Goal: Use online tool/utility: Utilize a website feature to perform a specific function

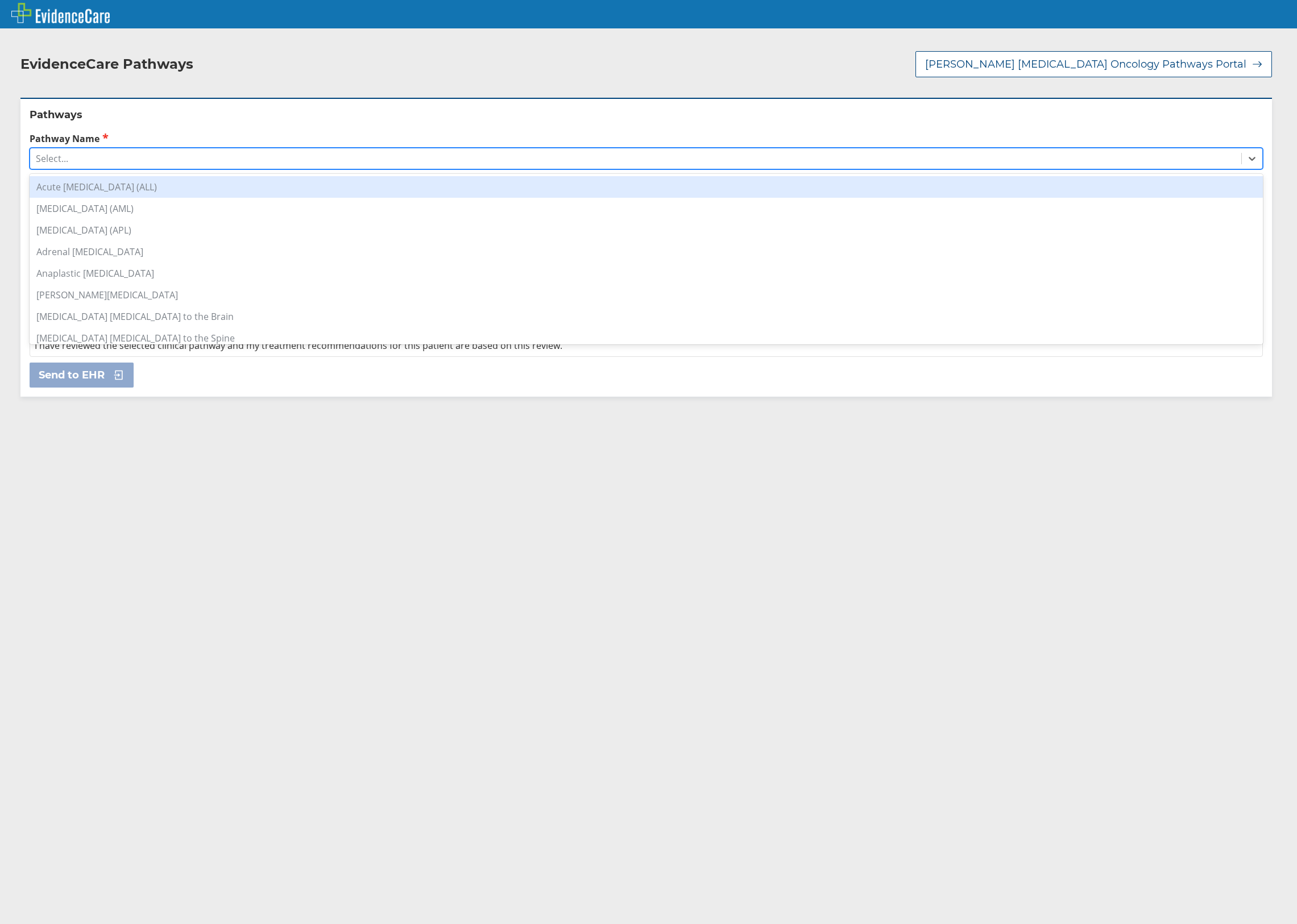
click at [143, 149] on div "Select..." at bounding box center [635, 158] width 1211 height 20
click at [157, 179] on div "Invasive [MEDICAL_DATA]" at bounding box center [646, 187] width 1233 height 21
type input "BREAS"
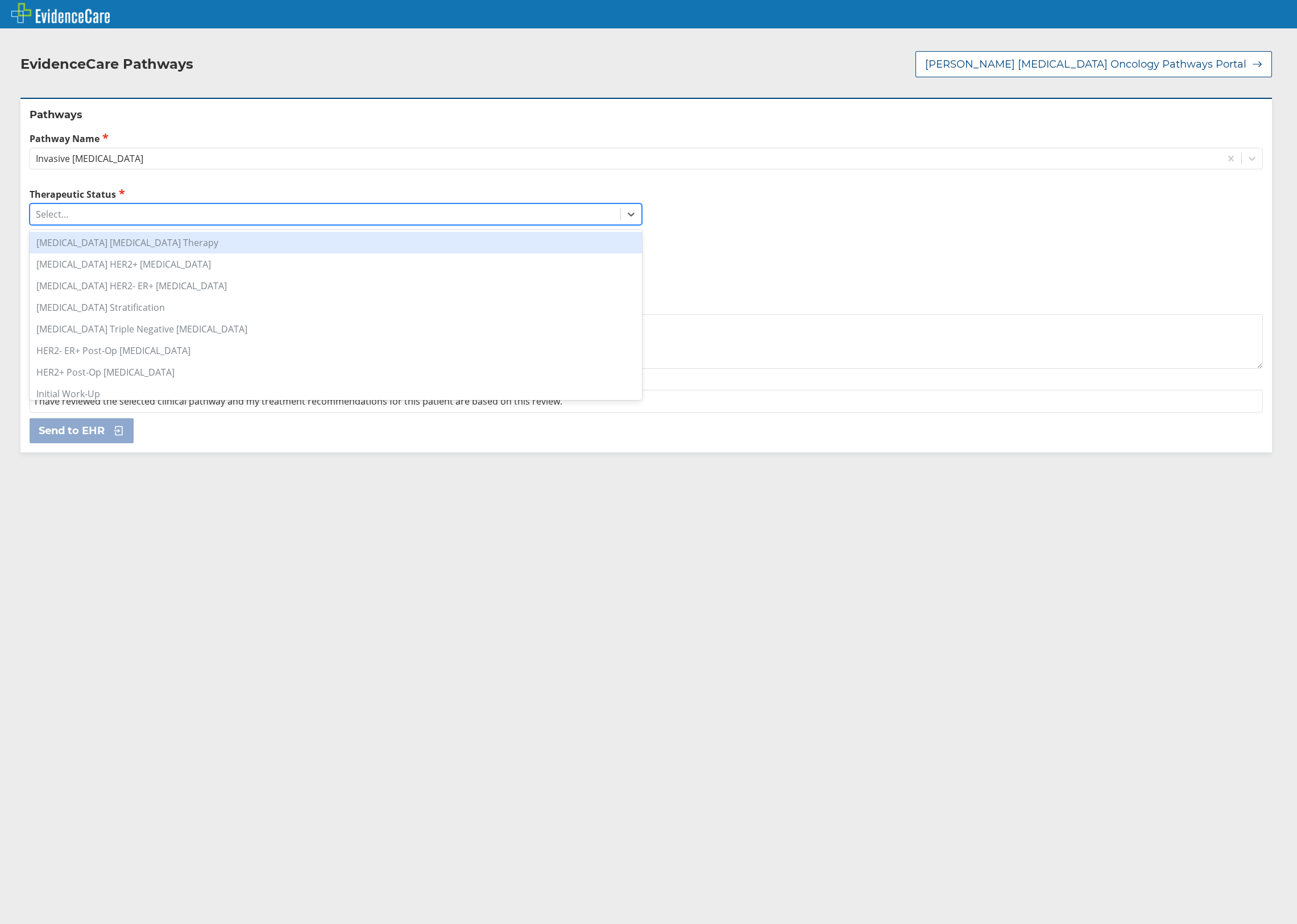
click at [135, 204] on div "Select..." at bounding box center [324, 214] width 590 height 20
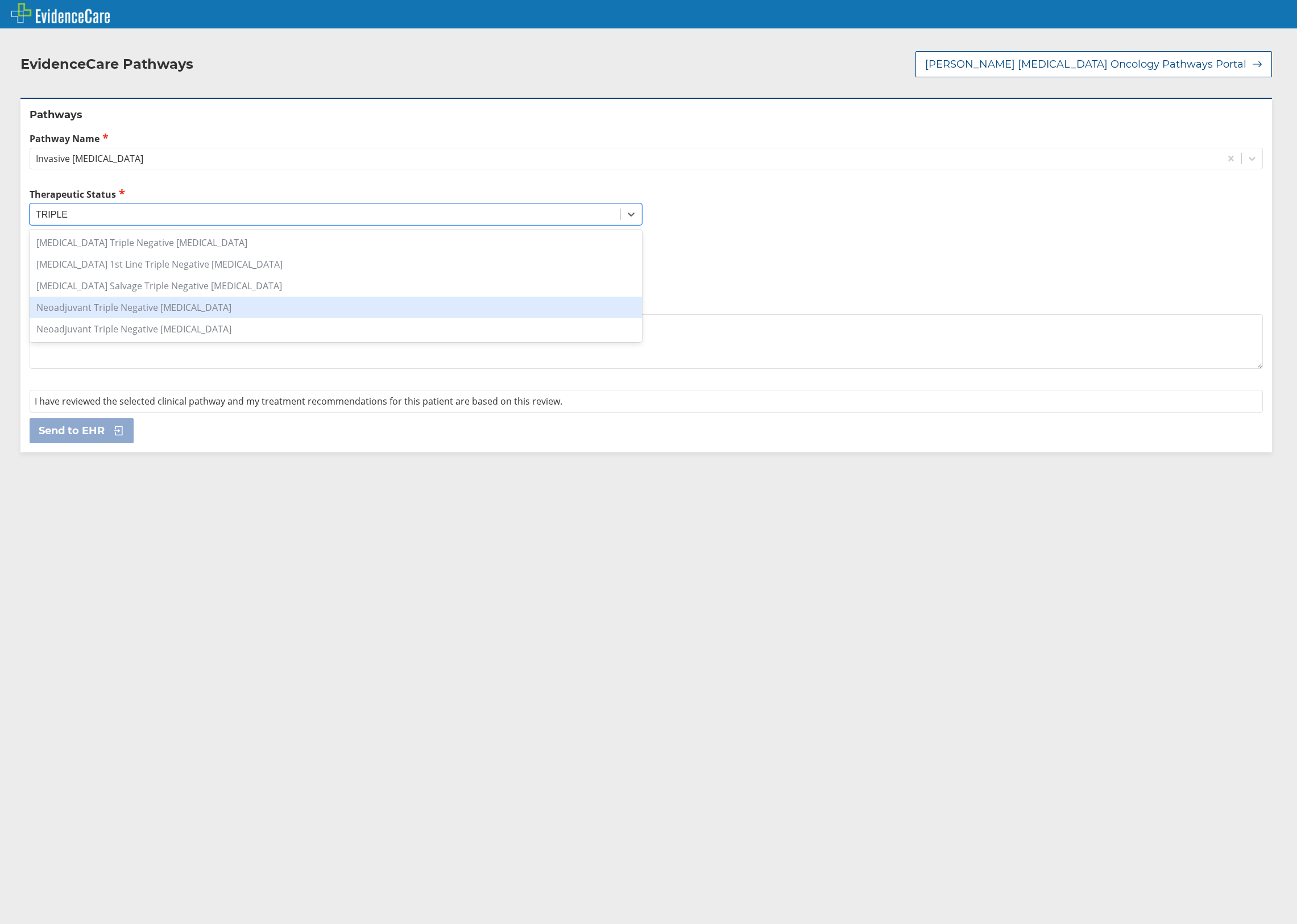
click at [198, 296] on div "Neoadjuvant Triple Negative [MEDICAL_DATA]" at bounding box center [336, 307] width 612 height 21
type input "TRIPLE"
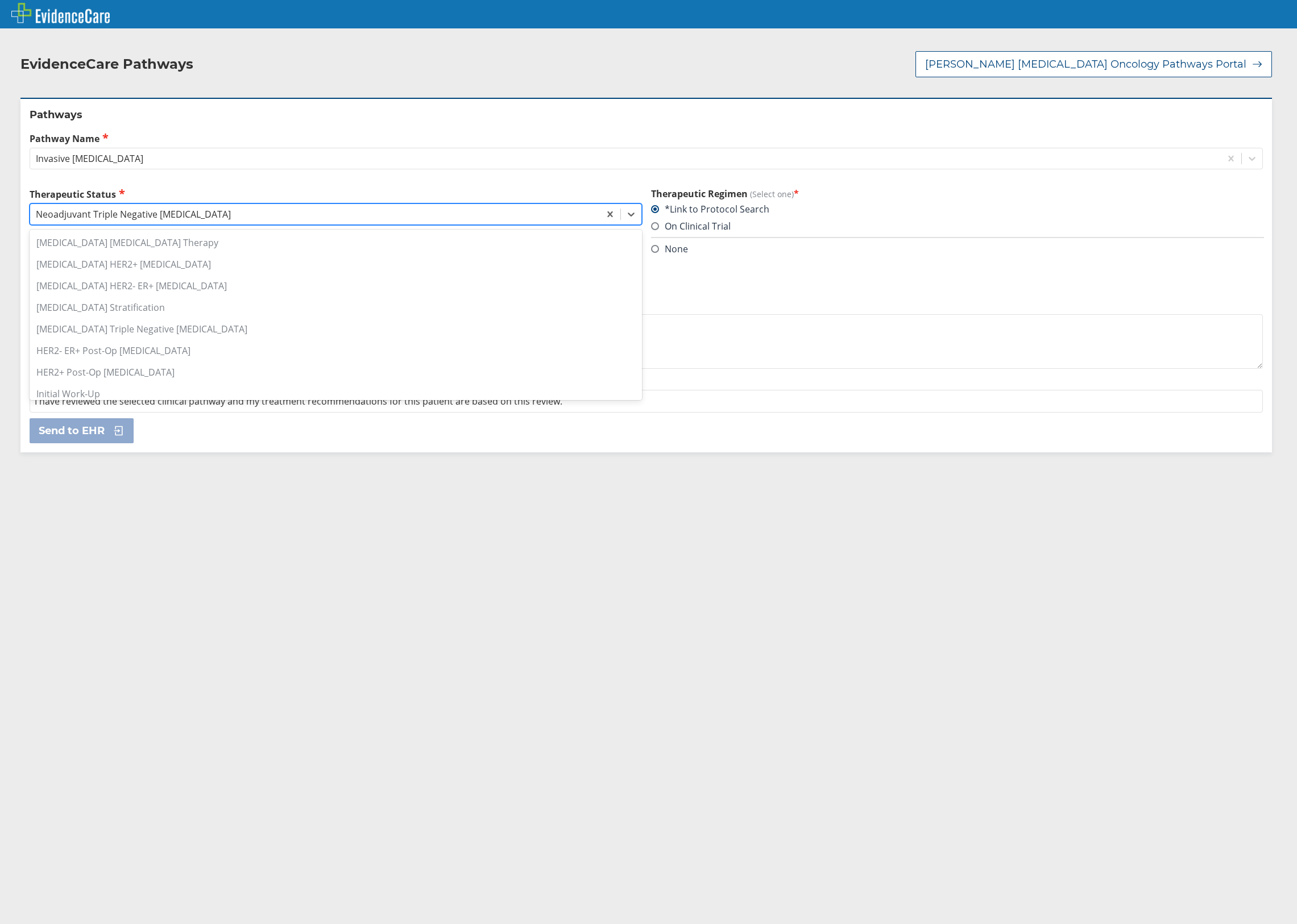
click at [164, 208] on div "Neoadjuvant Triple Negative [MEDICAL_DATA]" at bounding box center [133, 214] width 195 height 13
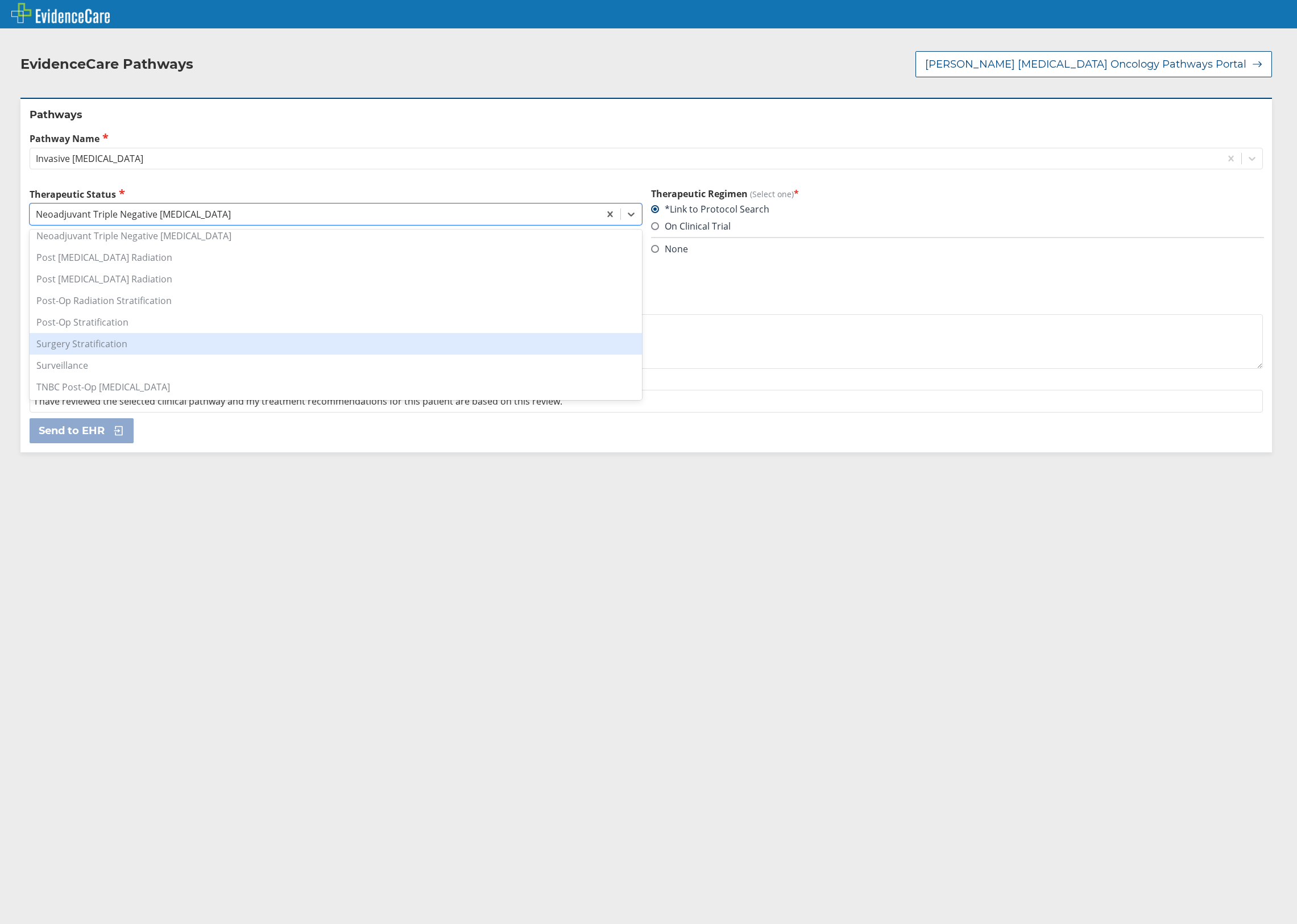
scroll to position [514, 0]
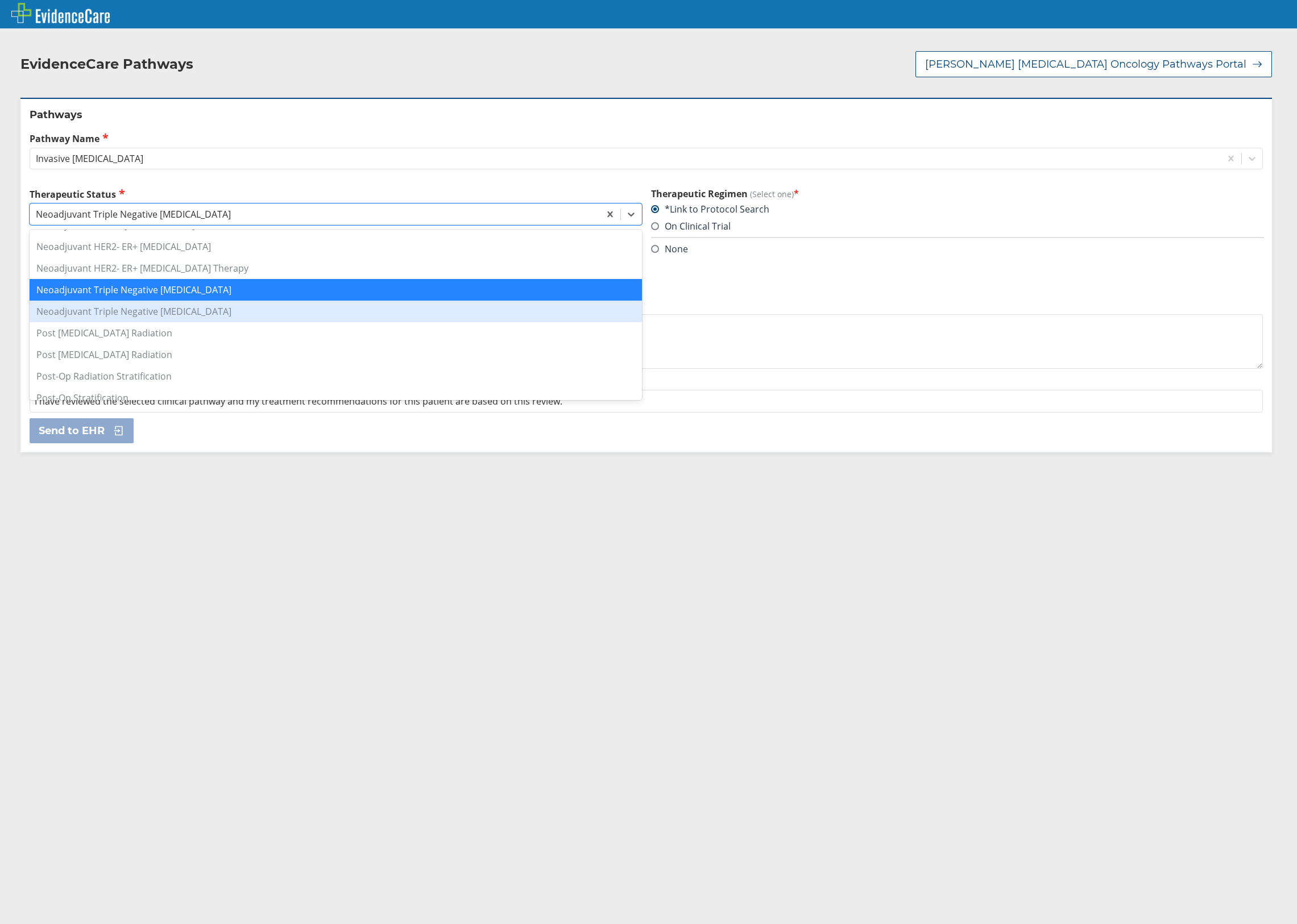
click at [276, 301] on div "Neoadjuvant Triple Negative [MEDICAL_DATA]" at bounding box center [336, 311] width 612 height 21
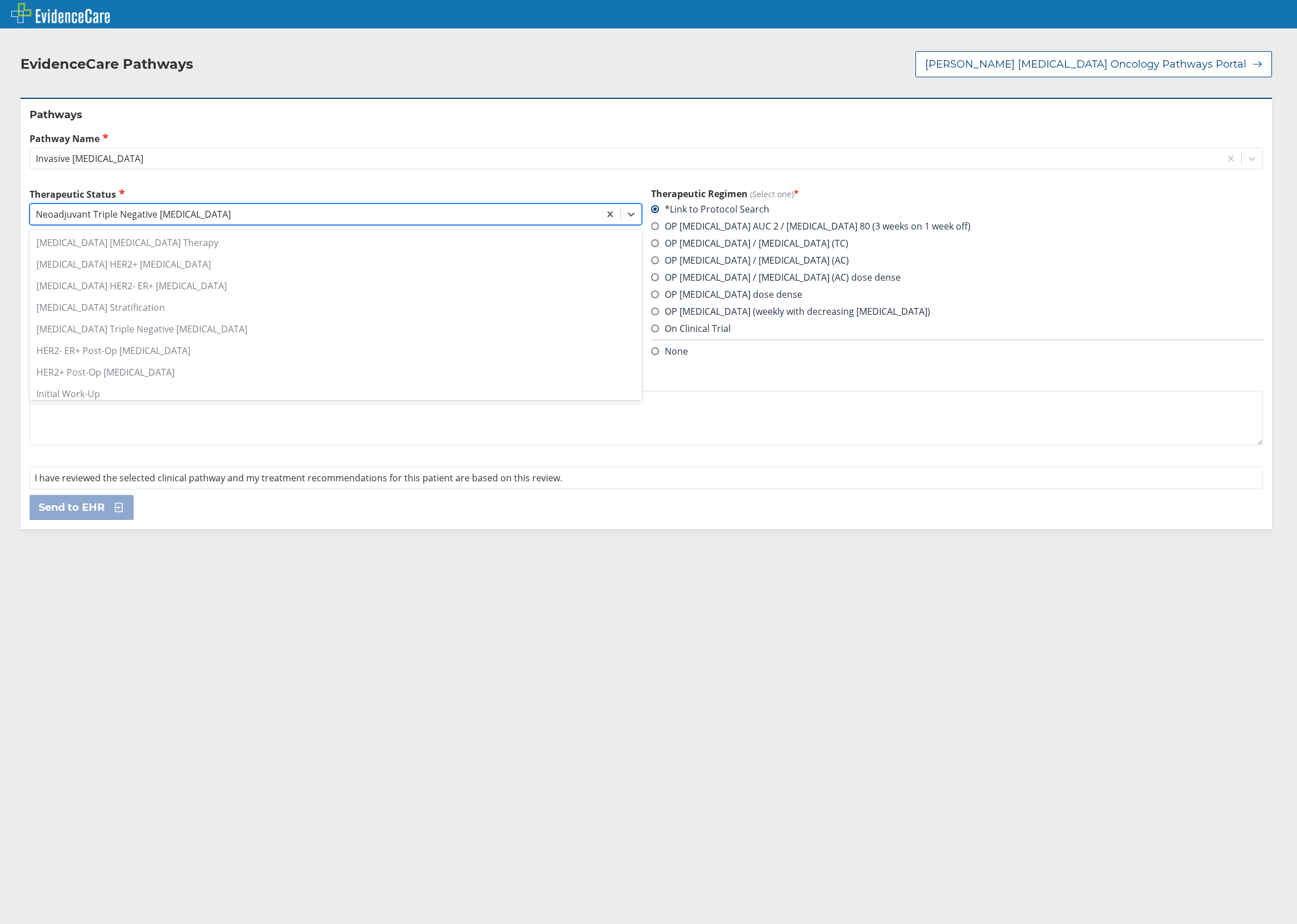
click at [359, 204] on div "Neoadjuvant Triple Negative [MEDICAL_DATA]" at bounding box center [314, 214] width 570 height 20
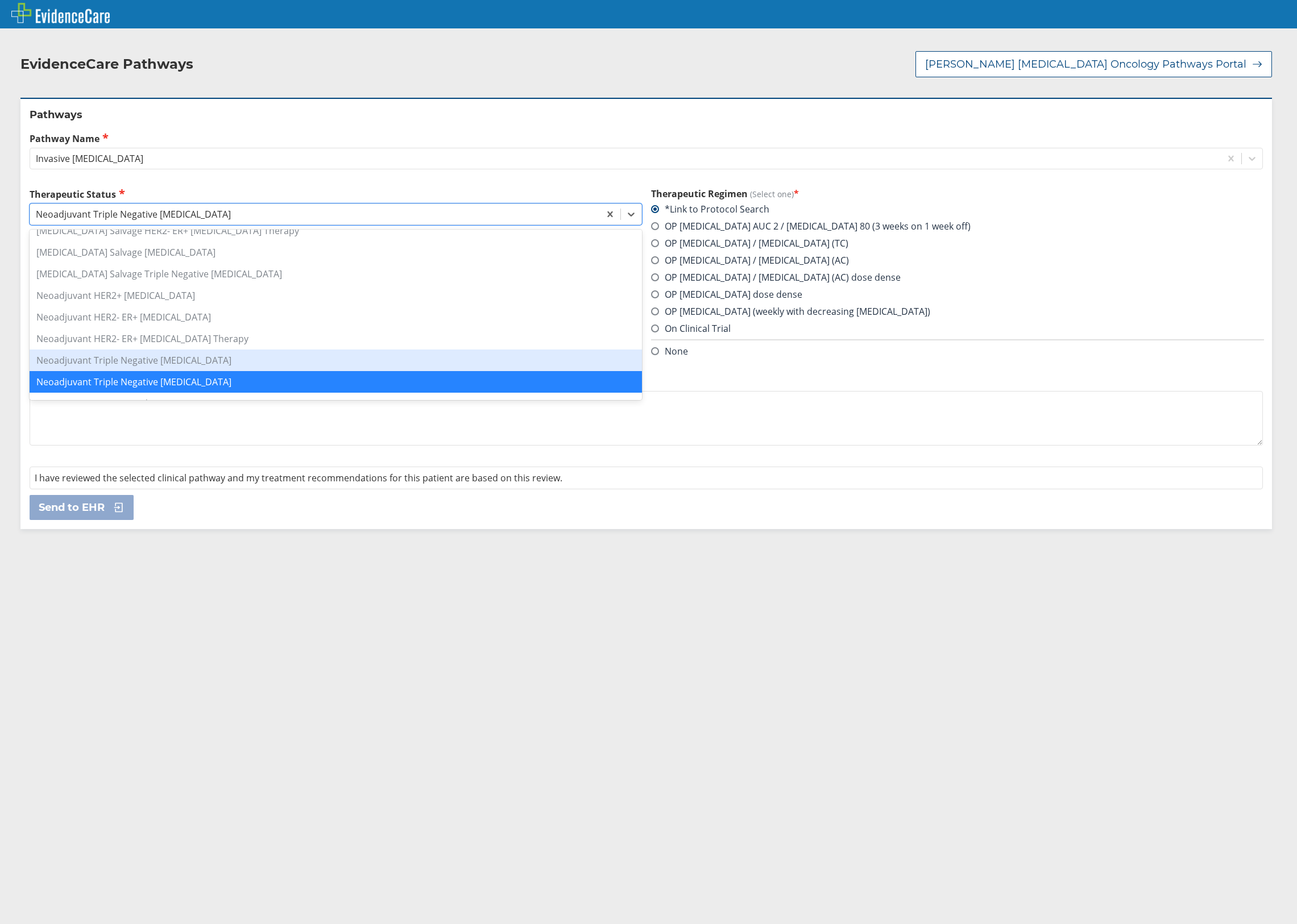
click at [208, 350] on div "Neoadjuvant Triple Negative [MEDICAL_DATA]" at bounding box center [336, 360] width 612 height 21
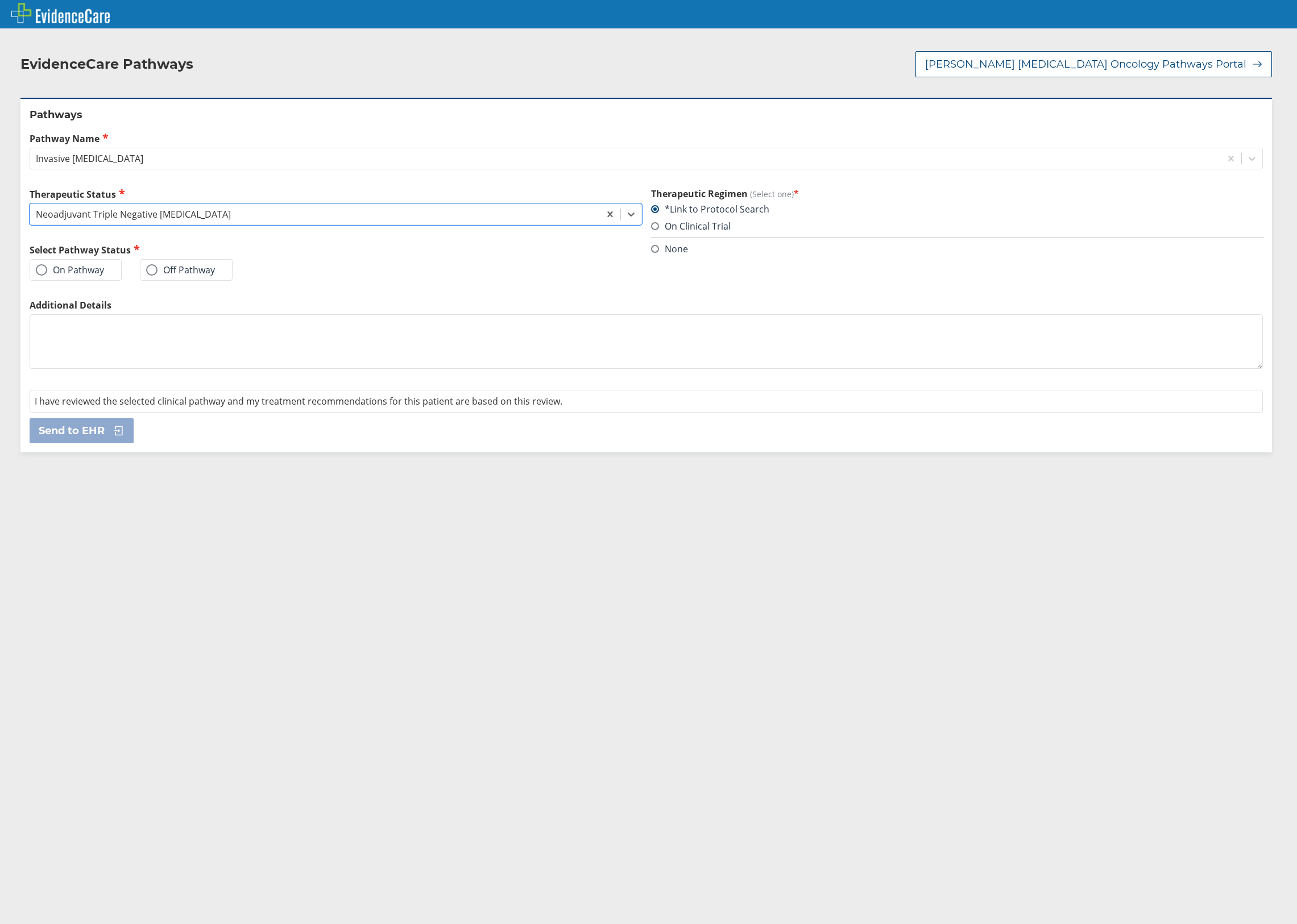
click at [96, 264] on label "On Pathway" at bounding box center [70, 269] width 68 height 11
click at [0, 0] on input "On Pathway" at bounding box center [0, 0] width 0 height 0
click at [646, 242] on div "Therapeutic Status Neoadjuvant Triple Negative [MEDICAL_DATA] Select Pathway St…" at bounding box center [646, 243] width 1233 height 112
click at [651, 243] on label "None" at bounding box center [669, 249] width 37 height 13
click at [0, 0] on input "None" at bounding box center [0, 0] width 0 height 0
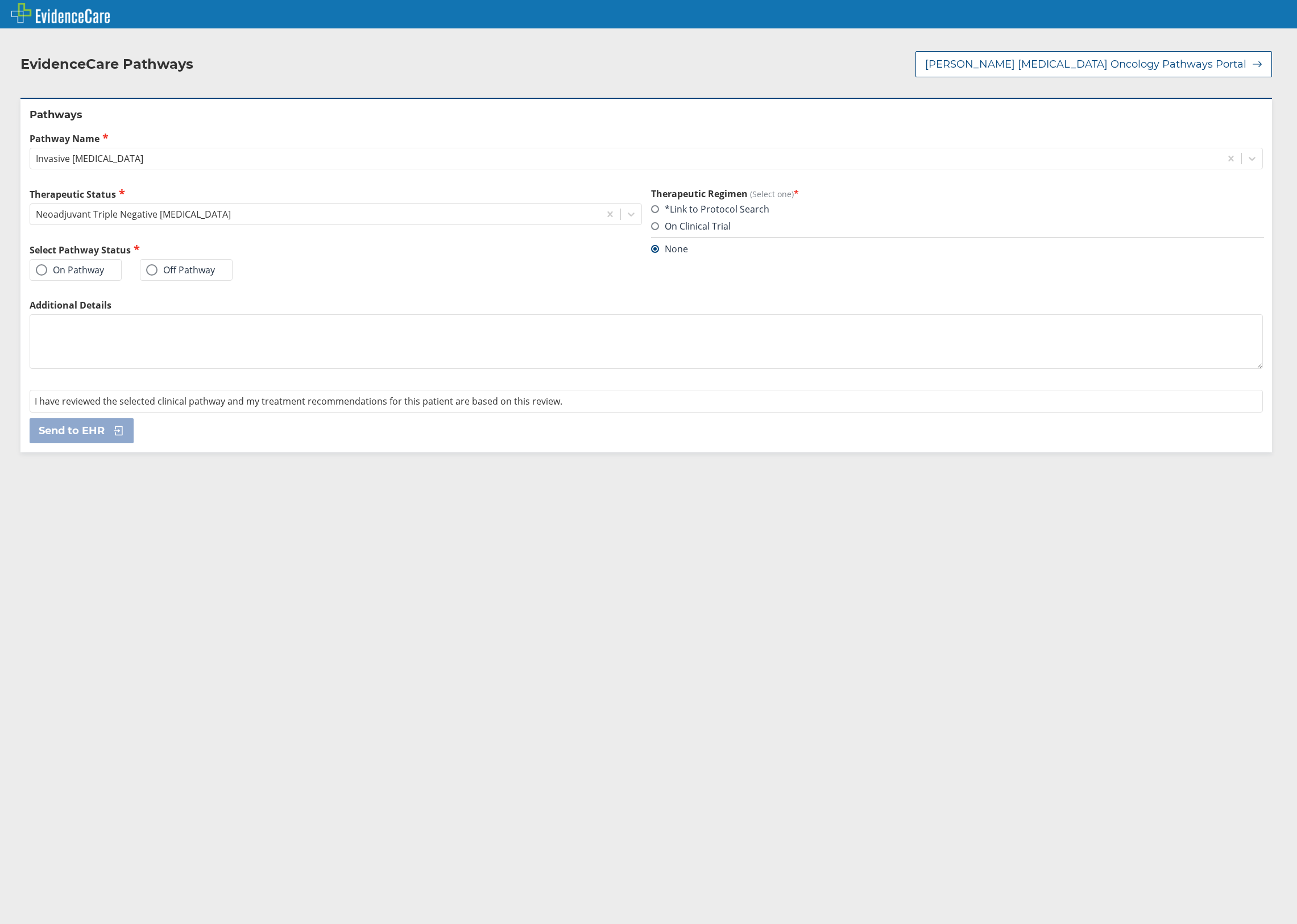
click at [208, 264] on label "Off Pathway" at bounding box center [181, 269] width 69 height 11
click at [0, 0] on input "Off Pathway" at bounding box center [0, 0] width 0 height 0
click at [288, 317] on div "Select..." at bounding box center [324, 325] width 590 height 20
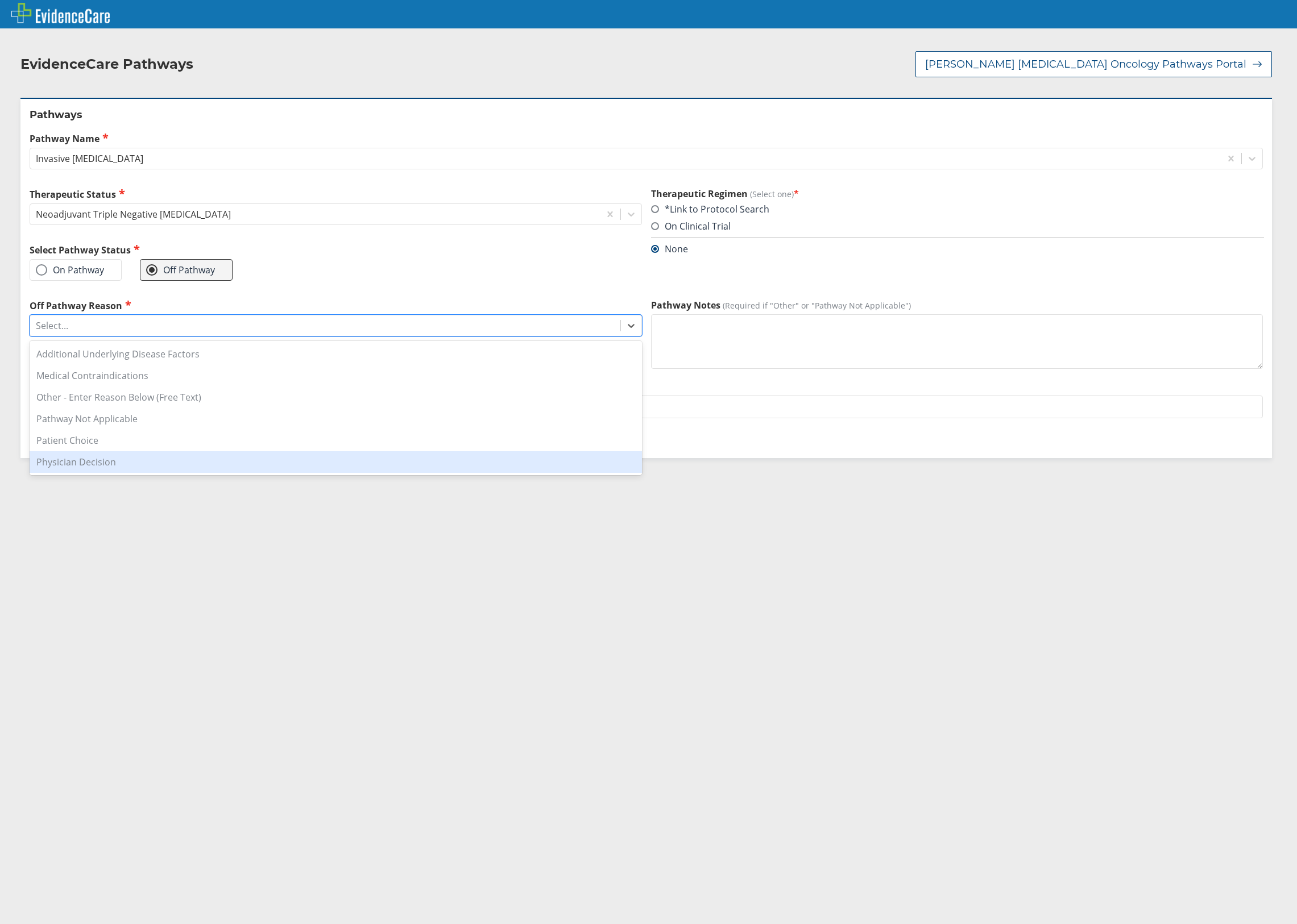
click at [219, 451] on div "Physician Decision" at bounding box center [336, 462] width 612 height 21
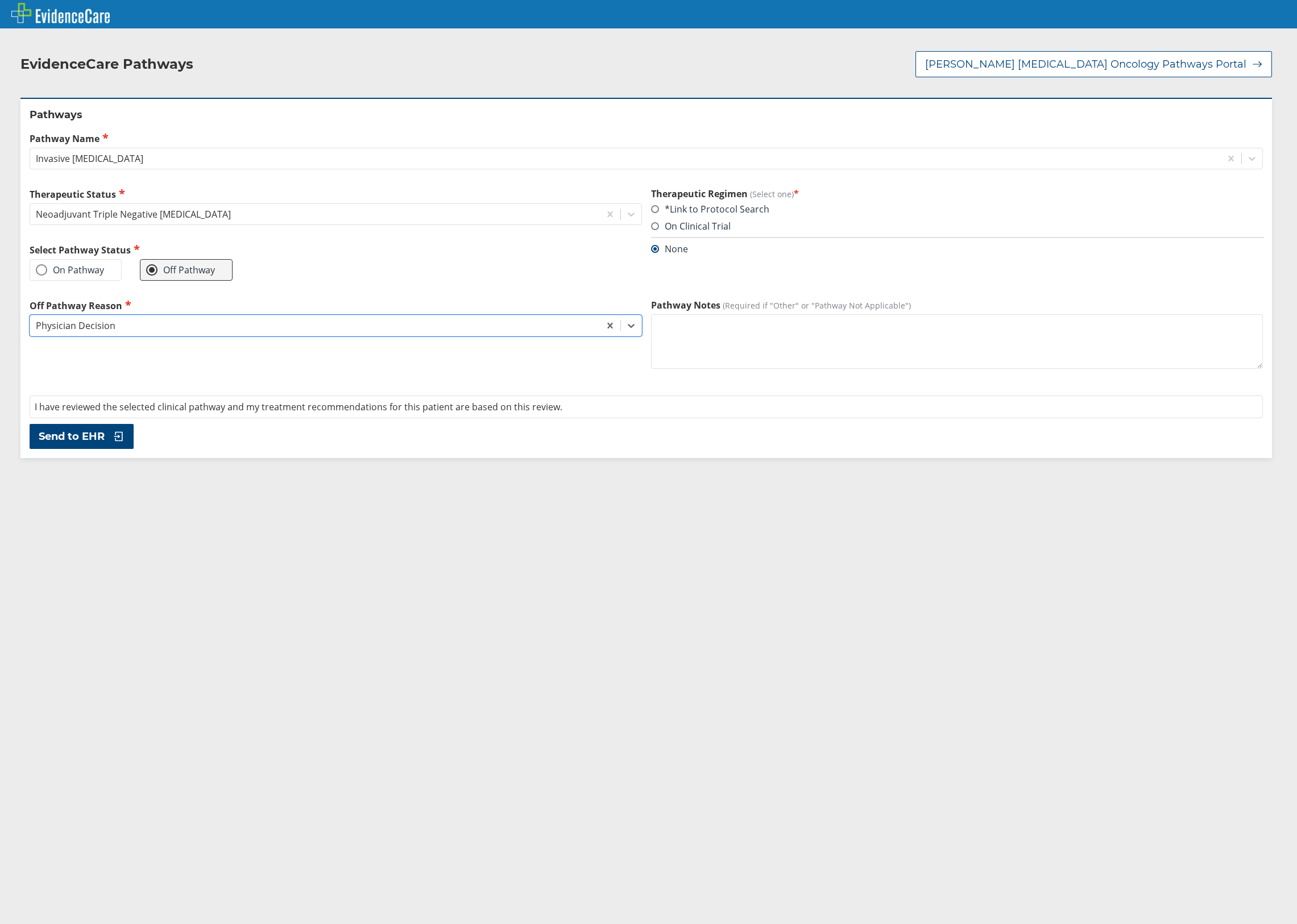
click at [746, 336] on textarea "Pathway Notes (Required if "Other" or "Pathway Not Applicable")" at bounding box center [956, 341] width 612 height 55
click at [128, 439] on button "Send to EHR" at bounding box center [82, 436] width 104 height 25
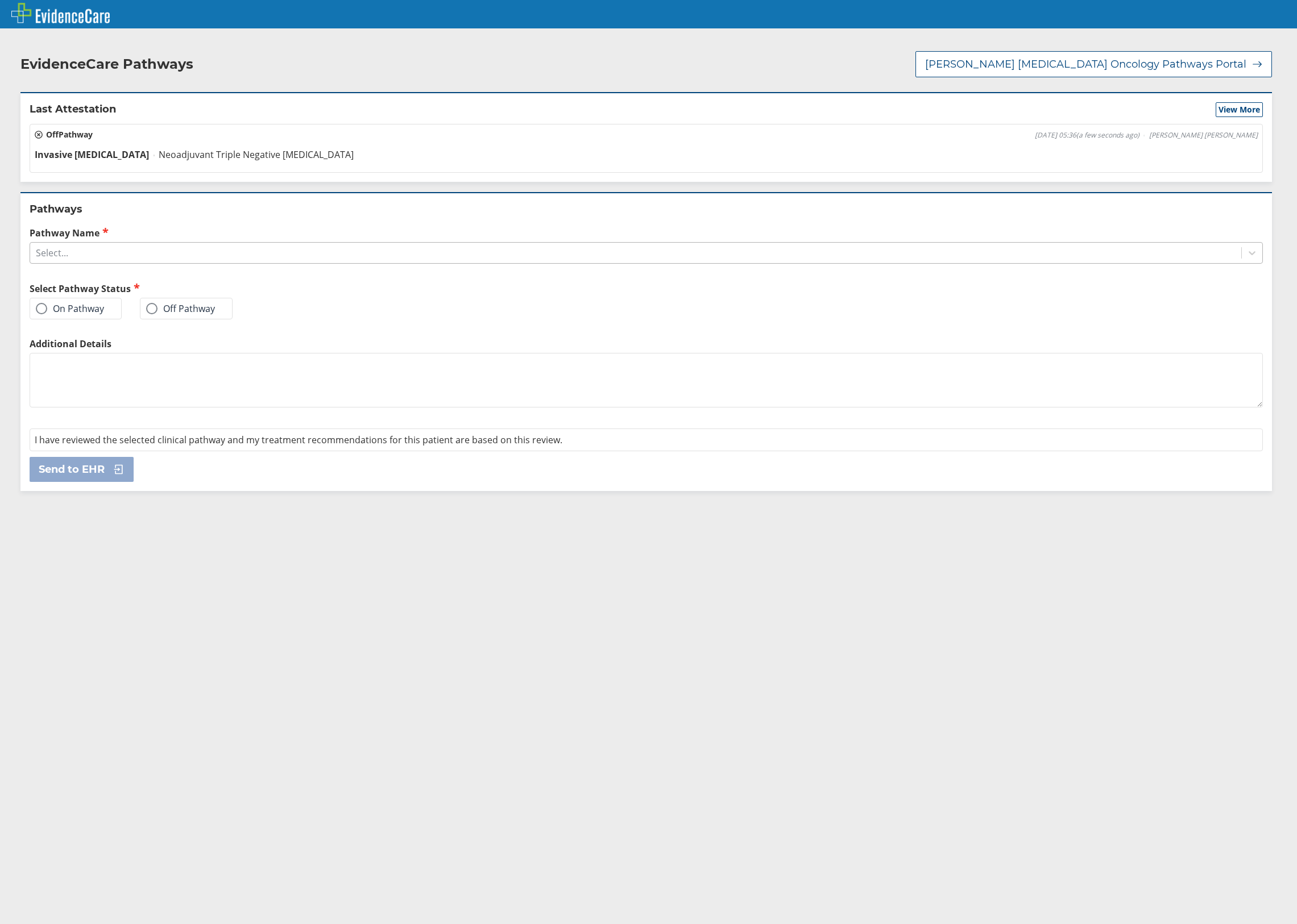
click at [155, 252] on div "Select..." at bounding box center [646, 252] width 1233 height 21
drag, startPoint x: 437, startPoint y: 702, endPoint x: 537, endPoint y: 584, distance: 154.7
click at [439, 696] on div "EvidenceCare Pathways [PERSON_NAME] [MEDICAL_DATA] Oncology Pathways Portal Las…" at bounding box center [648, 479] width 1297 height 890
